Goal: Task Accomplishment & Management: Use online tool/utility

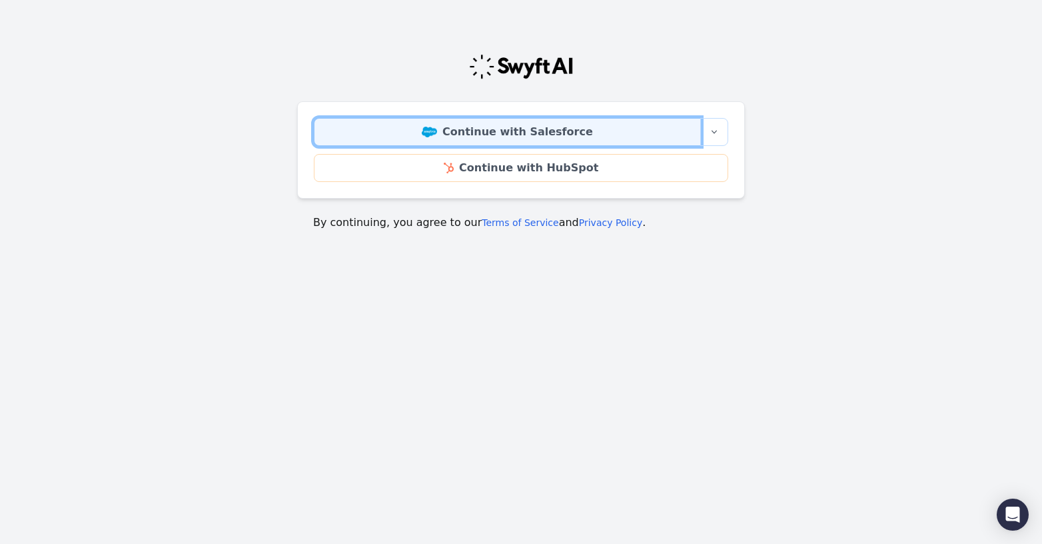
click at [498, 135] on link "Continue with Salesforce" at bounding box center [507, 132] width 387 height 28
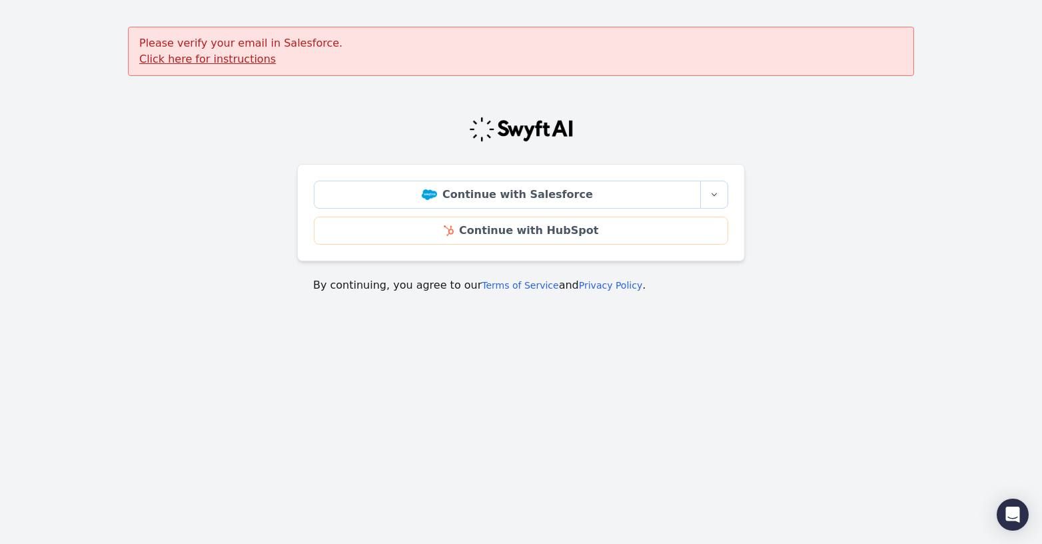
click at [201, 63] on u "Click here for instructions" at bounding box center [207, 59] width 137 height 13
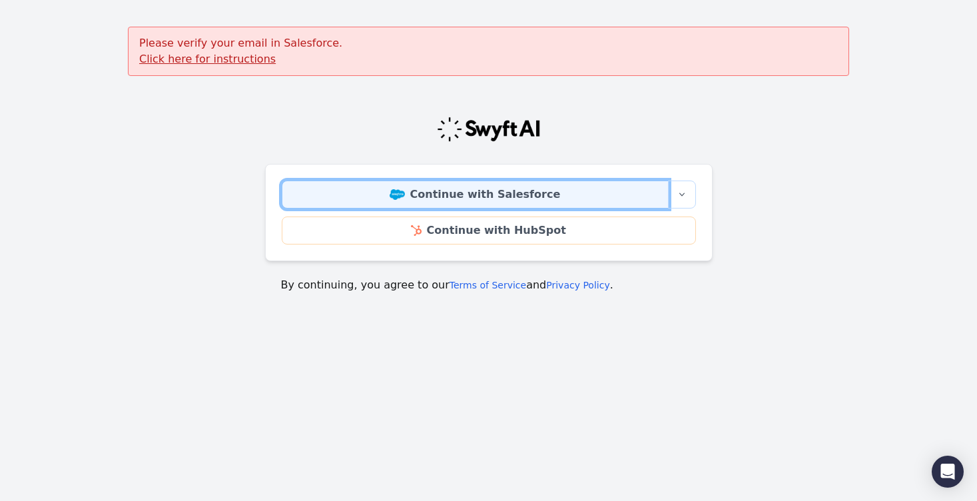
click at [492, 196] on link "Continue with Salesforce" at bounding box center [475, 195] width 387 height 28
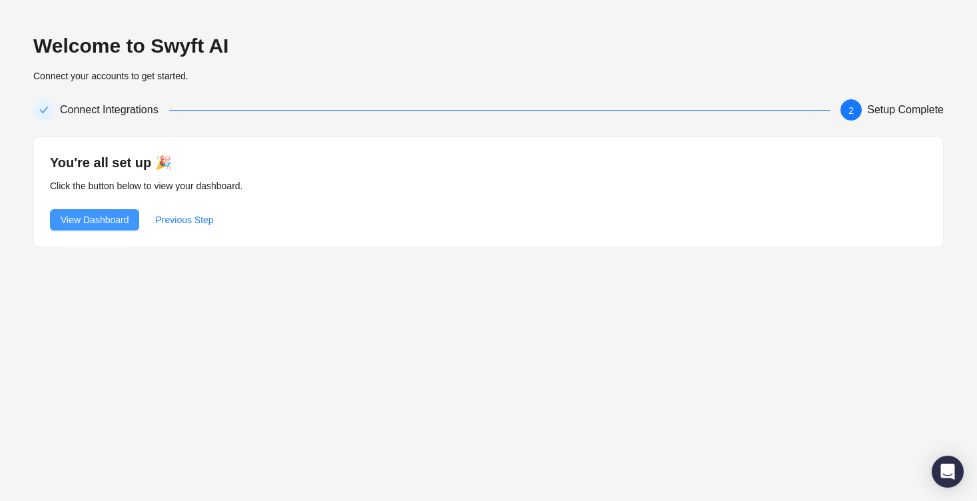
click at [113, 220] on span "View Dashboard" at bounding box center [95, 220] width 68 height 15
